Goal: Task Accomplishment & Management: Complete application form

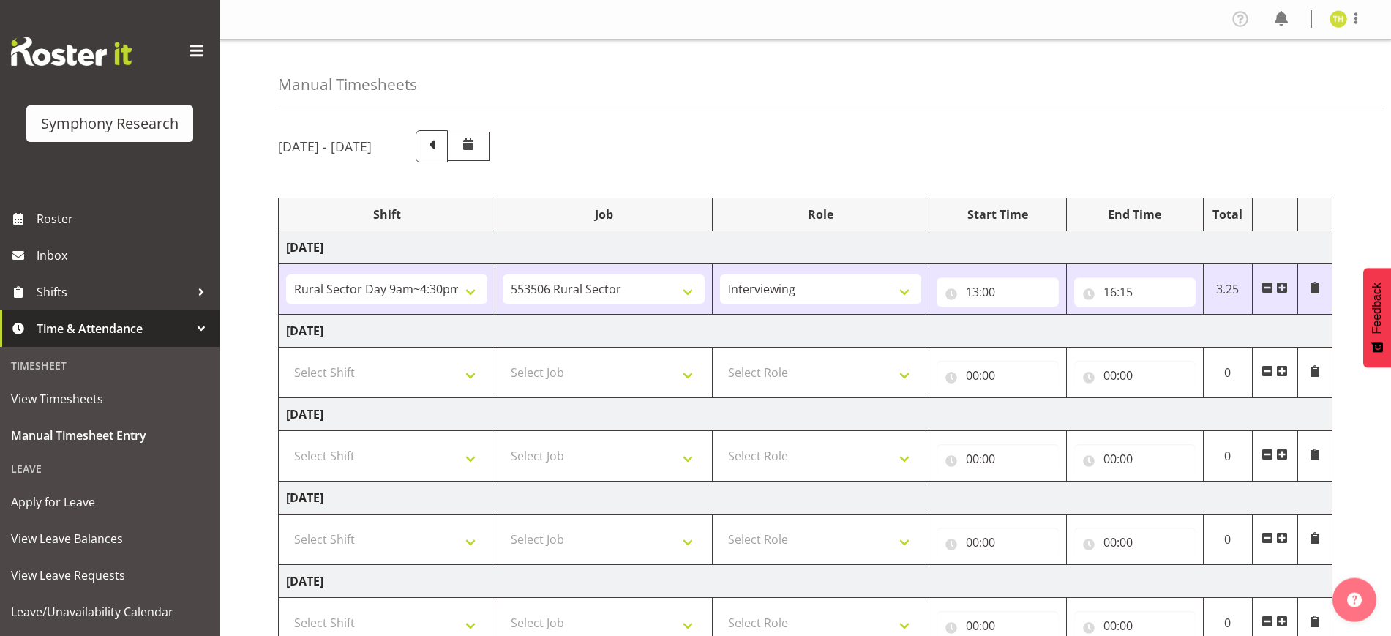
select select "81561"
select select "10587"
select select "47"
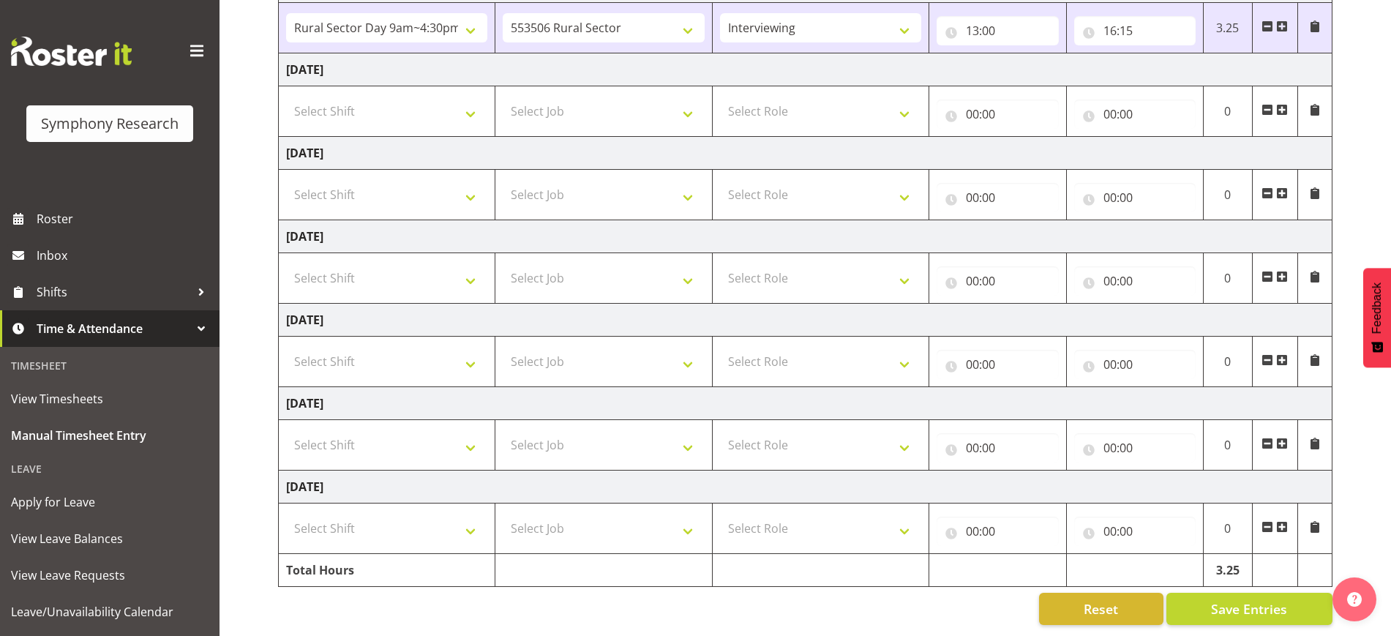
scroll to position [184, 0]
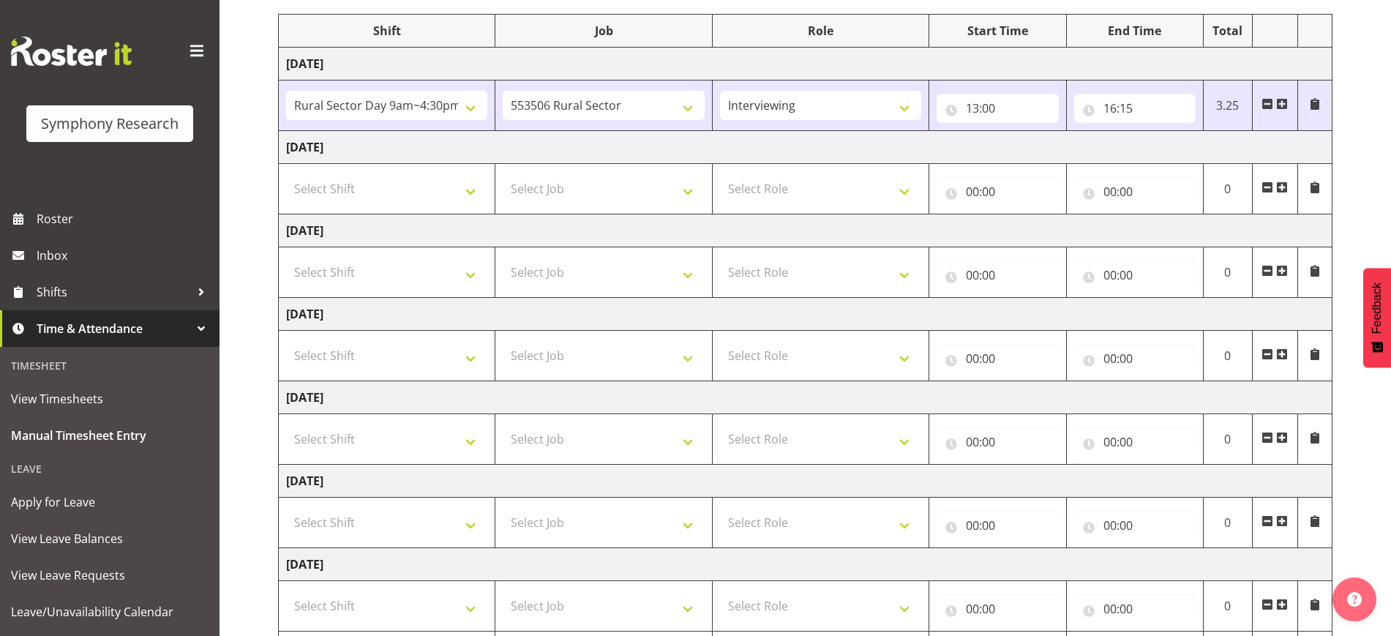
click at [1283, 106] on span at bounding box center [1282, 104] width 12 height 12
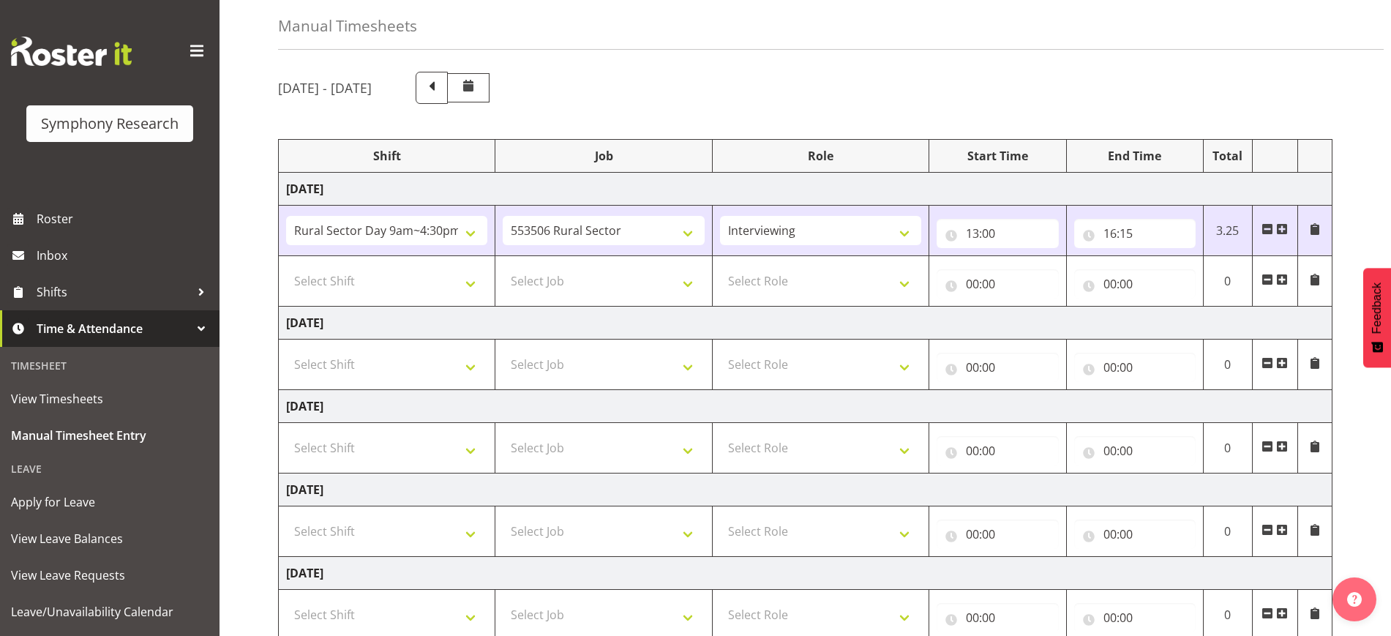
scroll to position [51, 0]
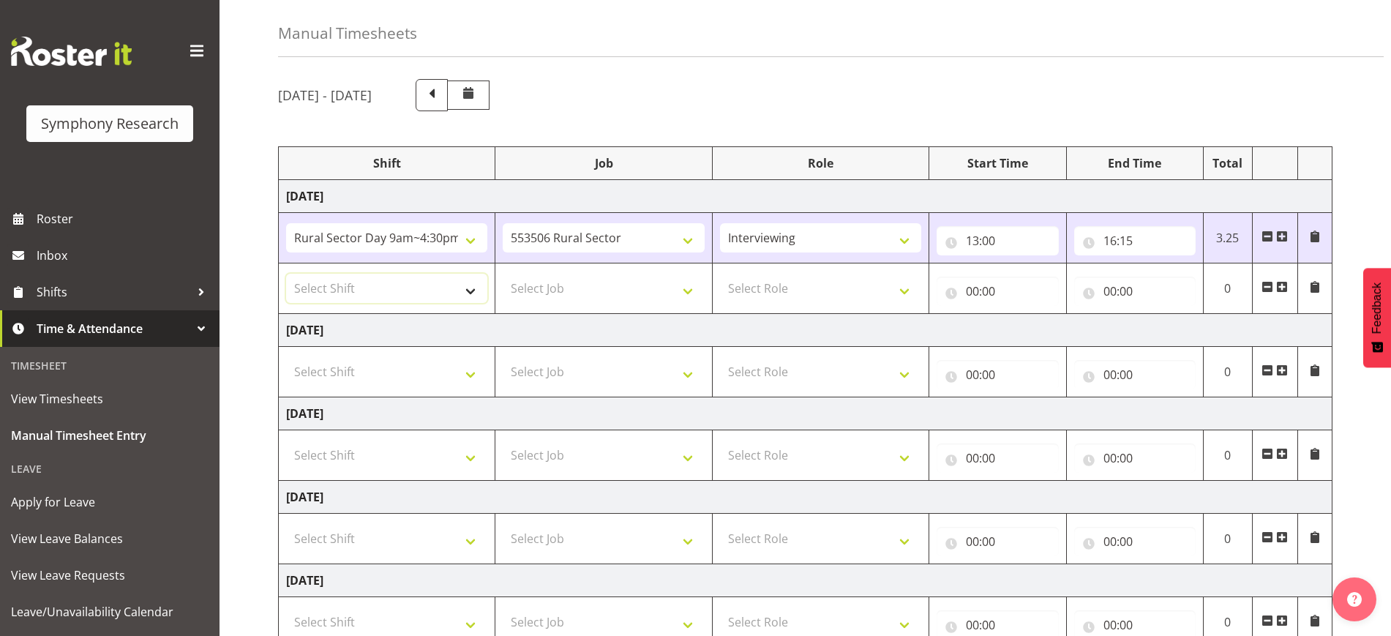
click at [441, 291] on select "Select Shift !!Weekend Residential (Roster IT Shift Label) *Business 9/10am ~ 4…" at bounding box center [386, 288] width 201 height 29
select select "81298"
click at [286, 274] on select "Select Shift !!Weekend Residential (Roster IT Shift Label) *Business 9/10am ~ 4…" at bounding box center [386, 288] width 201 height 29
click at [588, 293] on select "Select Job 550060 IF Admin 553492 World Poll Aus Wave 2 Main 2025 553493 World …" at bounding box center [603, 288] width 201 height 29
select select "10587"
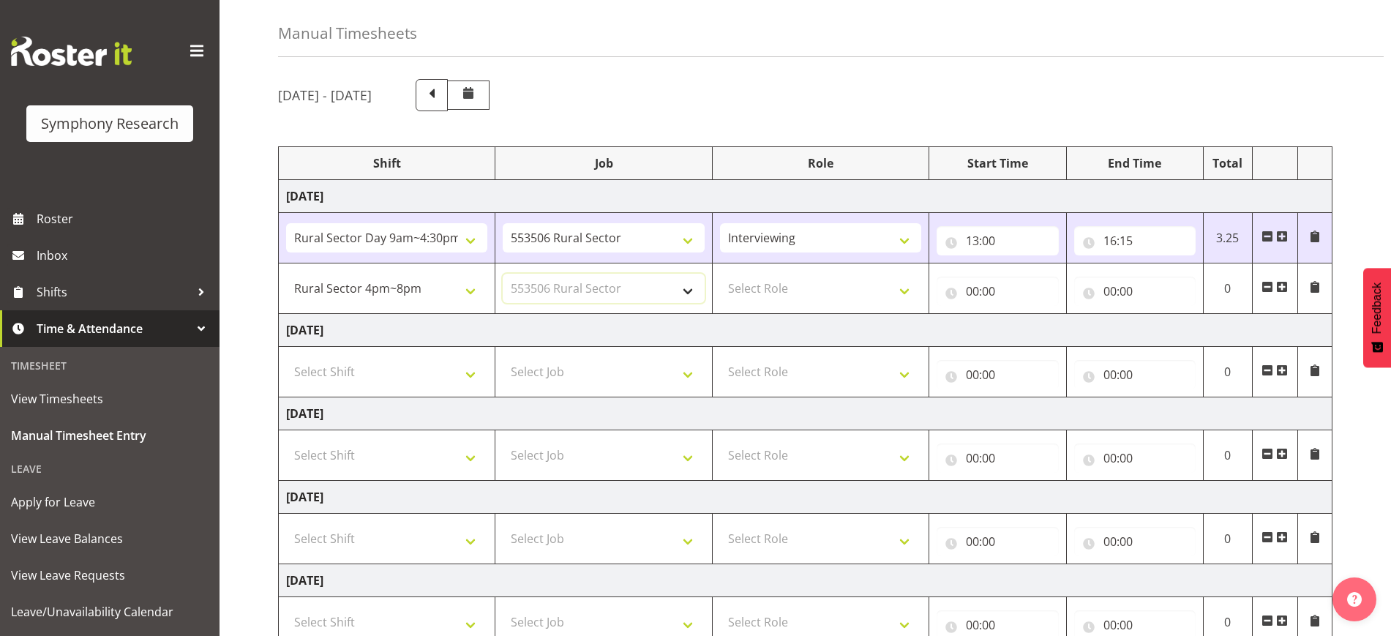
click at [503, 274] on select "Select Job 550060 IF Admin 553492 World Poll Aus Wave 2 Main 2025 553493 World …" at bounding box center [603, 288] width 201 height 29
click at [839, 295] on select "Select Role Briefing Interviewing" at bounding box center [820, 288] width 201 height 29
select select "47"
click at [720, 274] on select "Select Role Briefing Interviewing" at bounding box center [820, 288] width 201 height 29
click at [970, 288] on input "00:00" at bounding box center [997, 291] width 121 height 29
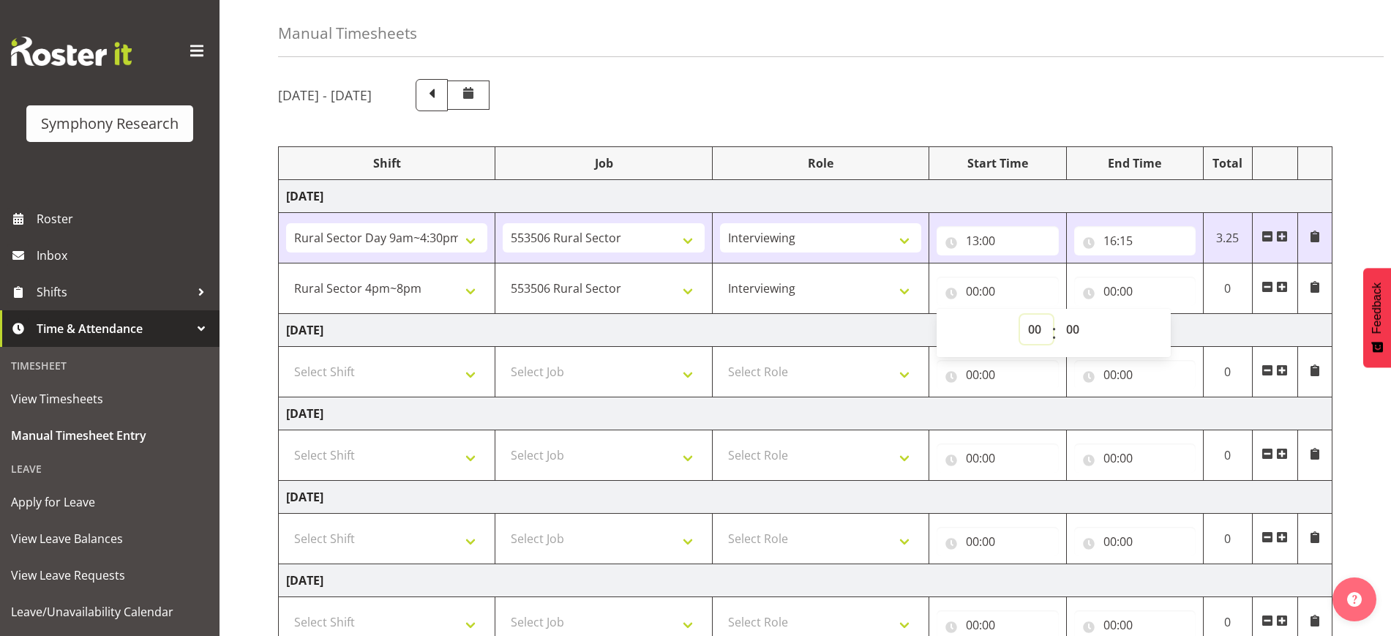
click at [1033, 327] on select "00 01 02 03 04 05 06 07 08 09 10 11 12 13 14 15 16 17 18 19 20 21 22 23" at bounding box center [1036, 329] width 33 height 29
select select "17"
click at [1020, 315] on select "00 01 02 03 04 05 06 07 08 09 10 11 12 13 14 15 16 17 18 19 20 21 22 23" at bounding box center [1036, 329] width 33 height 29
type input "17:00"
click at [1101, 289] on input "00:00" at bounding box center [1134, 291] width 121 height 29
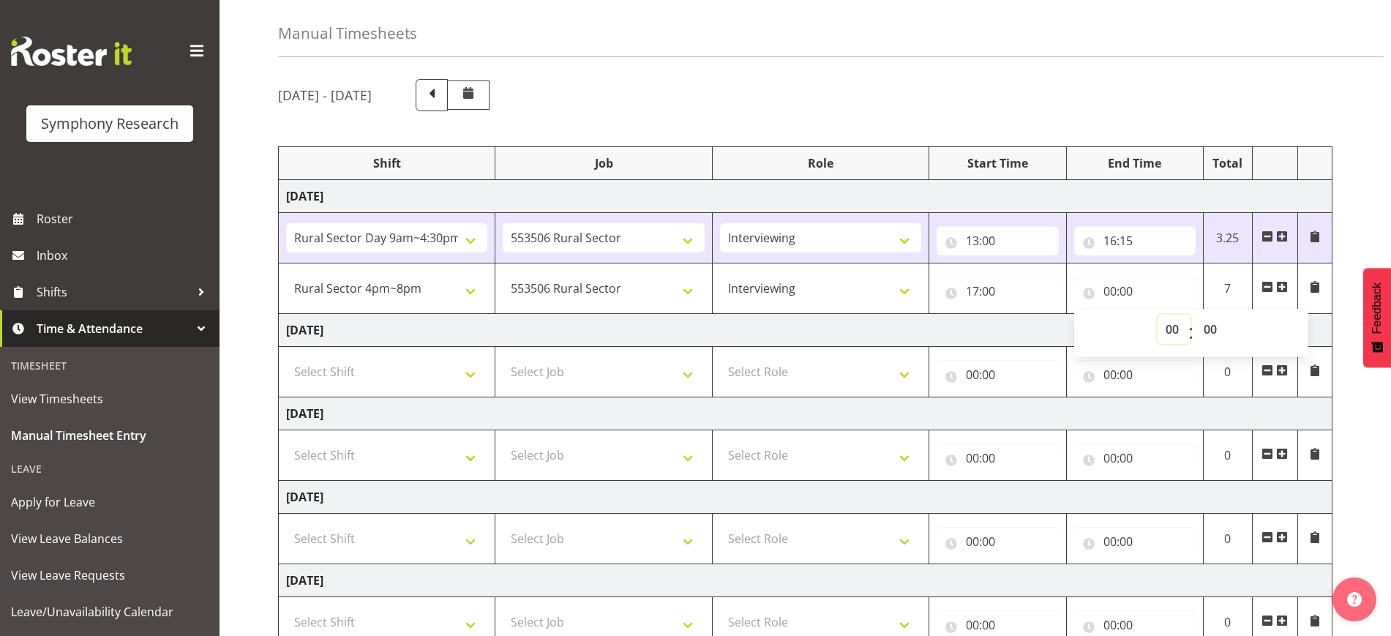
click at [1164, 335] on select "00 01 02 03 04 05 06 07 08 09 10 11 12 13 14 15 16 17 18 19 20 21 22 23" at bounding box center [1174, 329] width 33 height 29
select select "18"
click at [1158, 315] on select "00 01 02 03 04 05 06 07 08 09 10 11 12 13 14 15 16 17 18 19 20 21 22 23" at bounding box center [1174, 329] width 33 height 29
type input "18:00"
drag, startPoint x: 1210, startPoint y: 332, endPoint x: 1203, endPoint y: 330, distance: 7.6
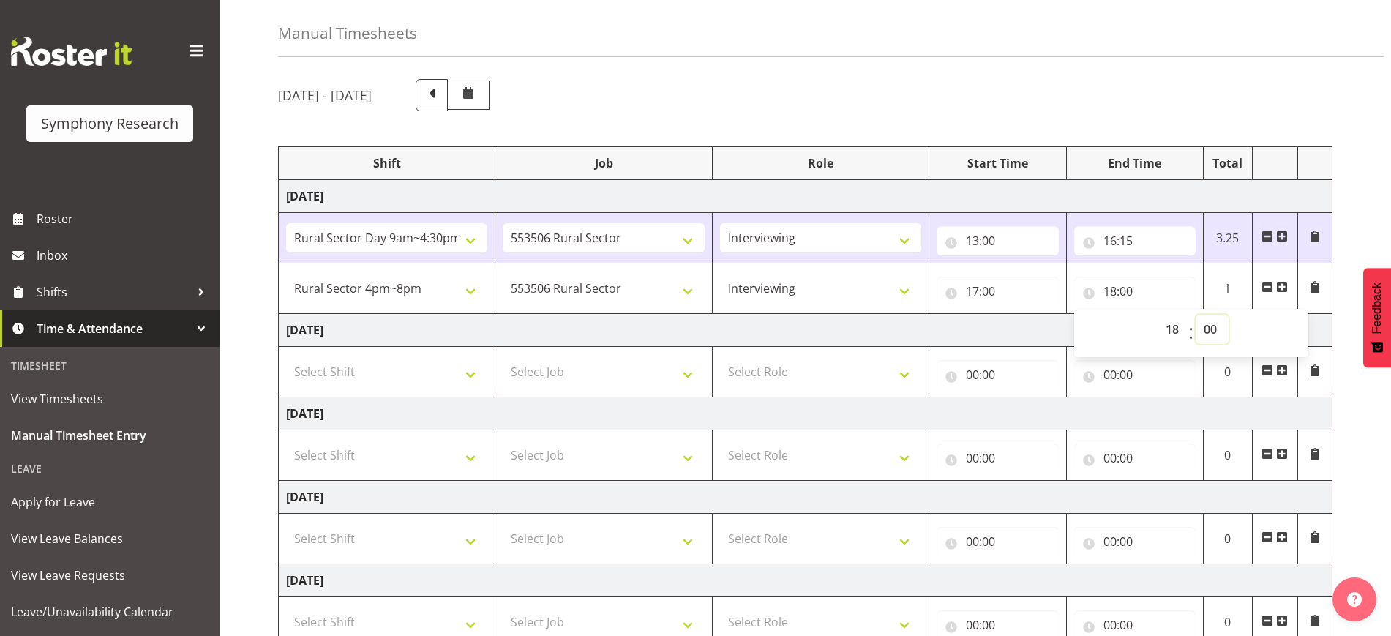
click at [1210, 332] on select "00 01 02 03 04 05 06 07 08 09 10 11 12 13 14 15 16 17 18 19 20 21 22 23 24 25 2…" at bounding box center [1212, 329] width 33 height 29
select select "30"
click at [1196, 315] on select "00 01 02 03 04 05 06 07 08 09 10 11 12 13 14 15 16 17 18 19 20 21 22 23 24 25 2…" at bounding box center [1212, 329] width 33 height 29
type input "18:30"
click at [1089, 101] on div "[DATE] - [DATE]" at bounding box center [805, 95] width 1055 height 32
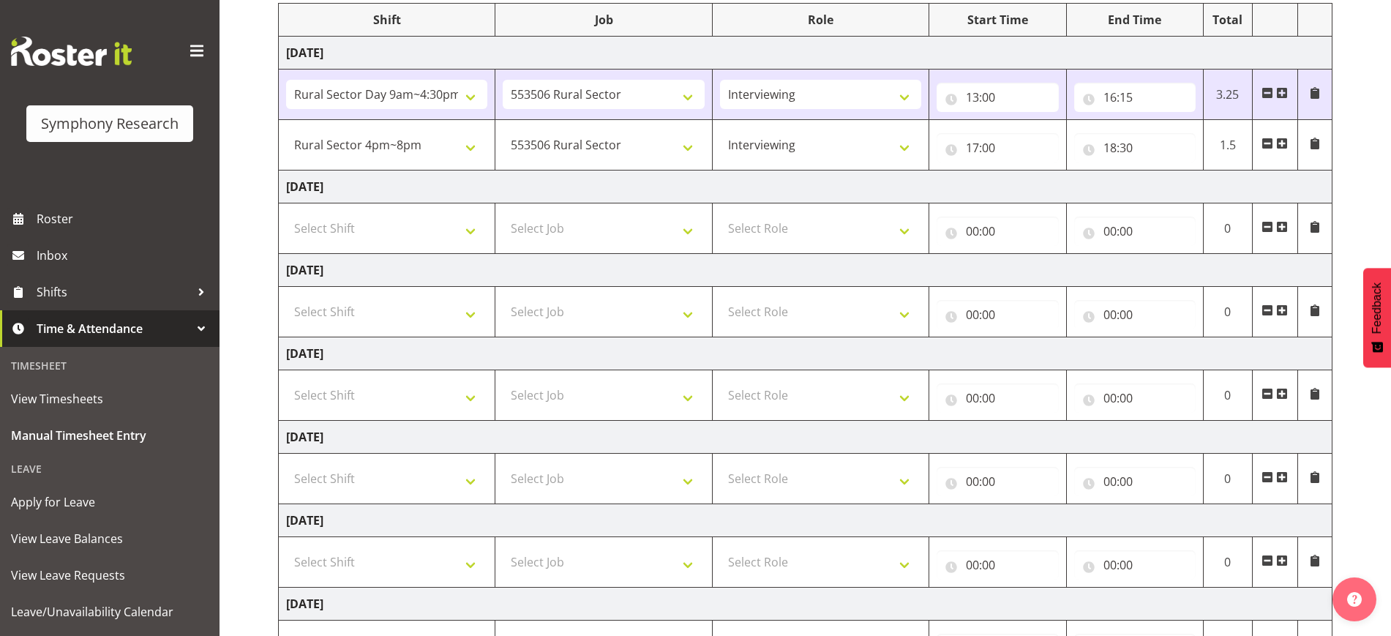
scroll to position [326, 0]
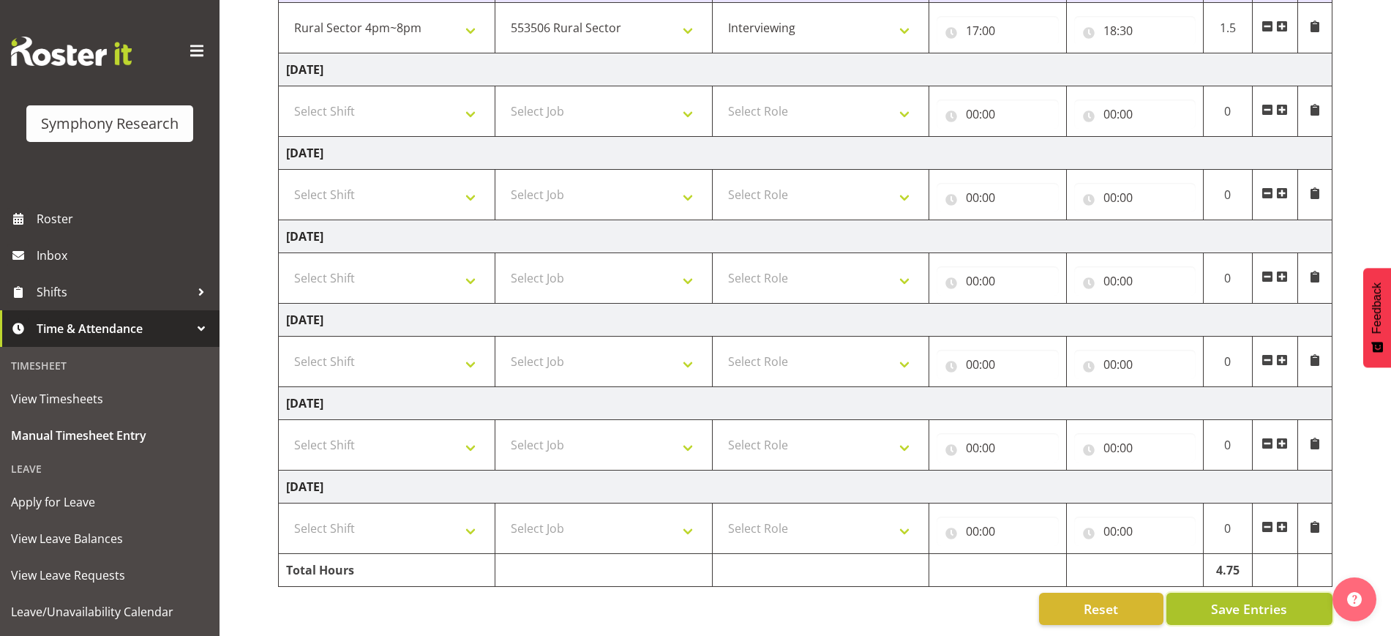
click at [1253, 599] on span "Save Entries" at bounding box center [1249, 608] width 76 height 19
